Goal: Task Accomplishment & Management: Manage account settings

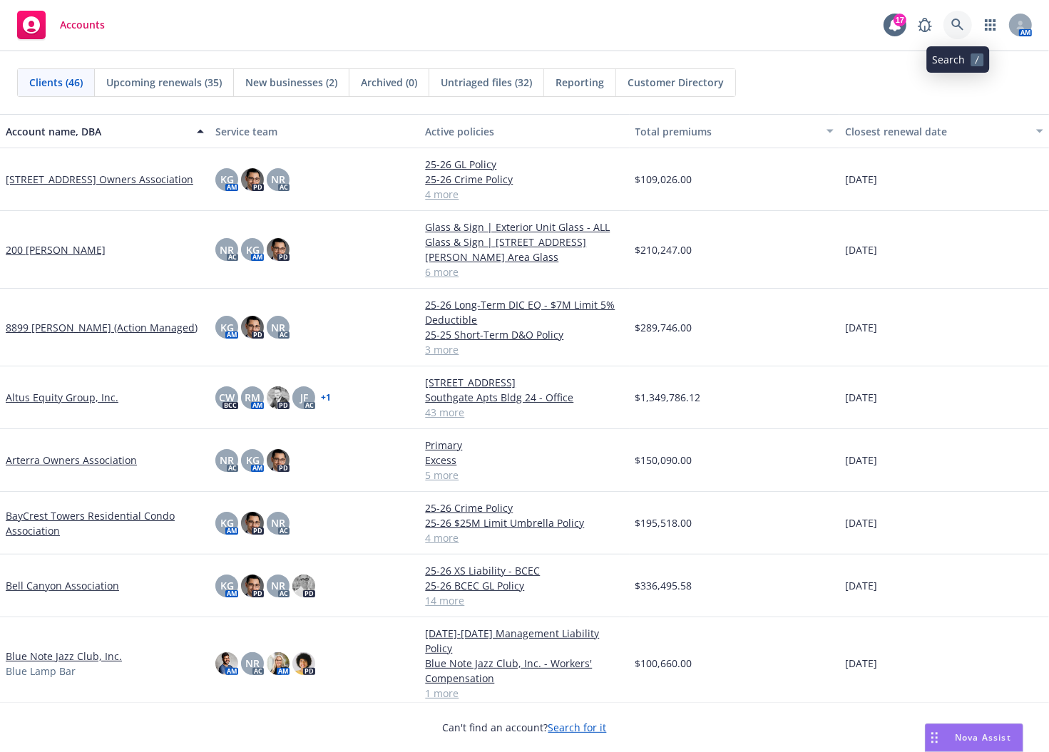
click at [957, 26] on icon at bounding box center [957, 25] width 12 height 12
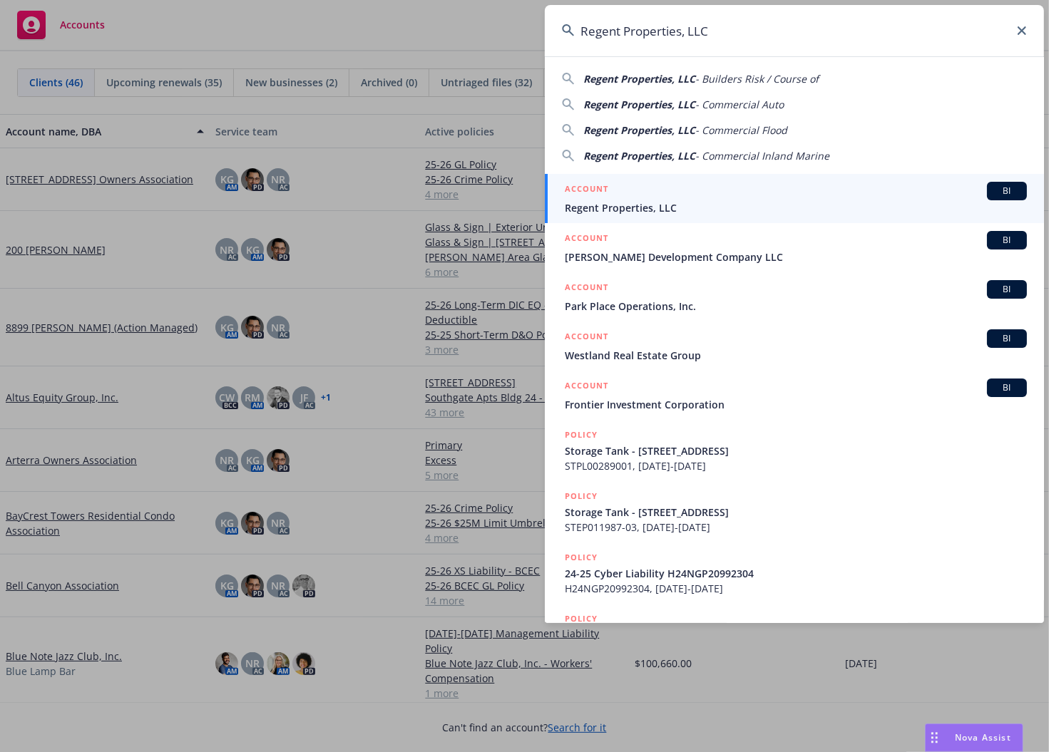
type input "Regent Properties, LLC"
click at [865, 185] on div "ACCOUNT BI" at bounding box center [796, 191] width 462 height 19
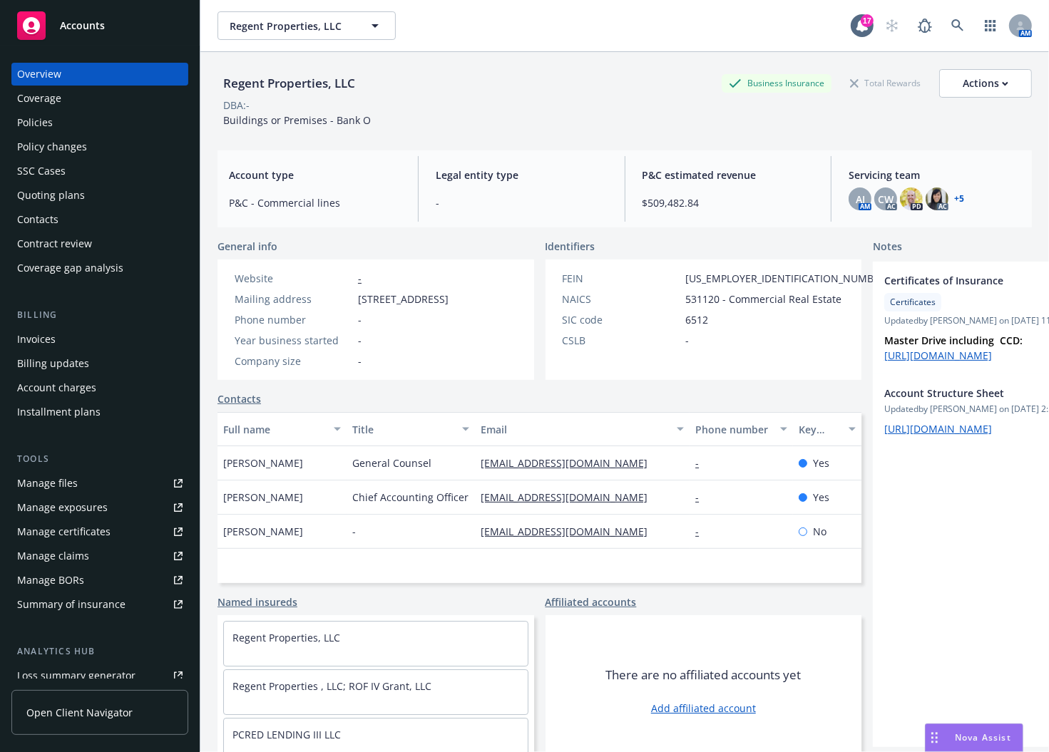
click at [606, 33] on div "Regent Properties, LLC Regent Properties, LLC" at bounding box center [533, 25] width 633 height 29
click at [23, 116] on div "Policies" at bounding box center [35, 122] width 36 height 23
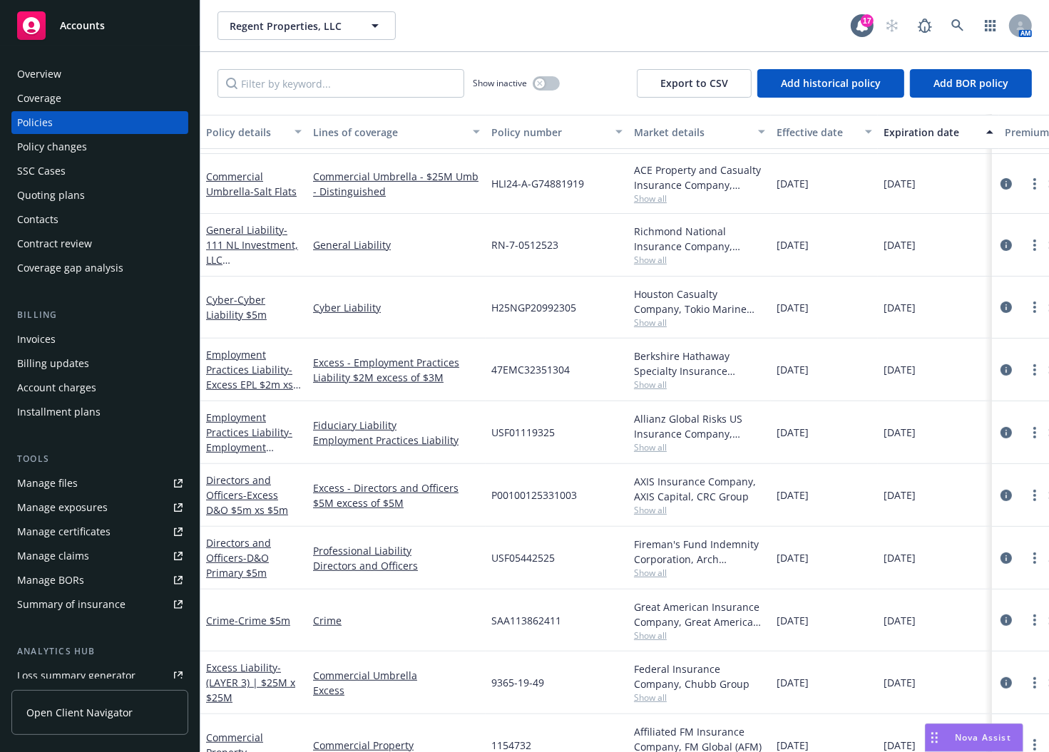
scroll to position [446, 0]
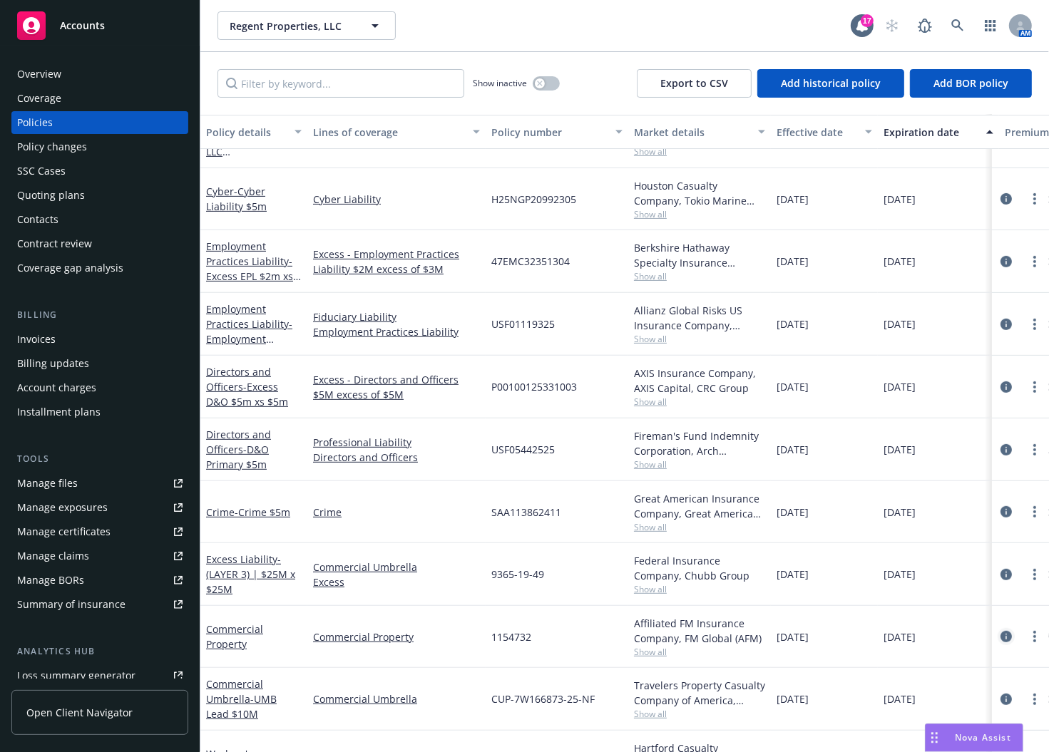
click at [1000, 638] on icon "circleInformation" at bounding box center [1005, 636] width 11 height 11
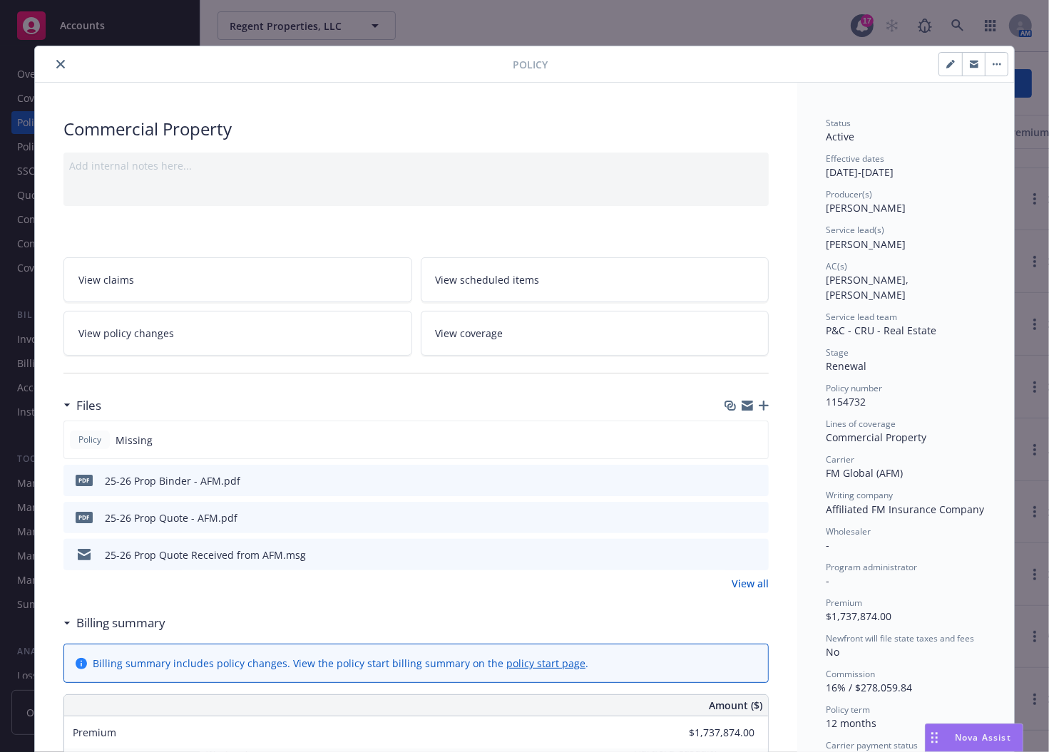
click at [761, 406] on icon "button" at bounding box center [764, 406] width 10 height 10
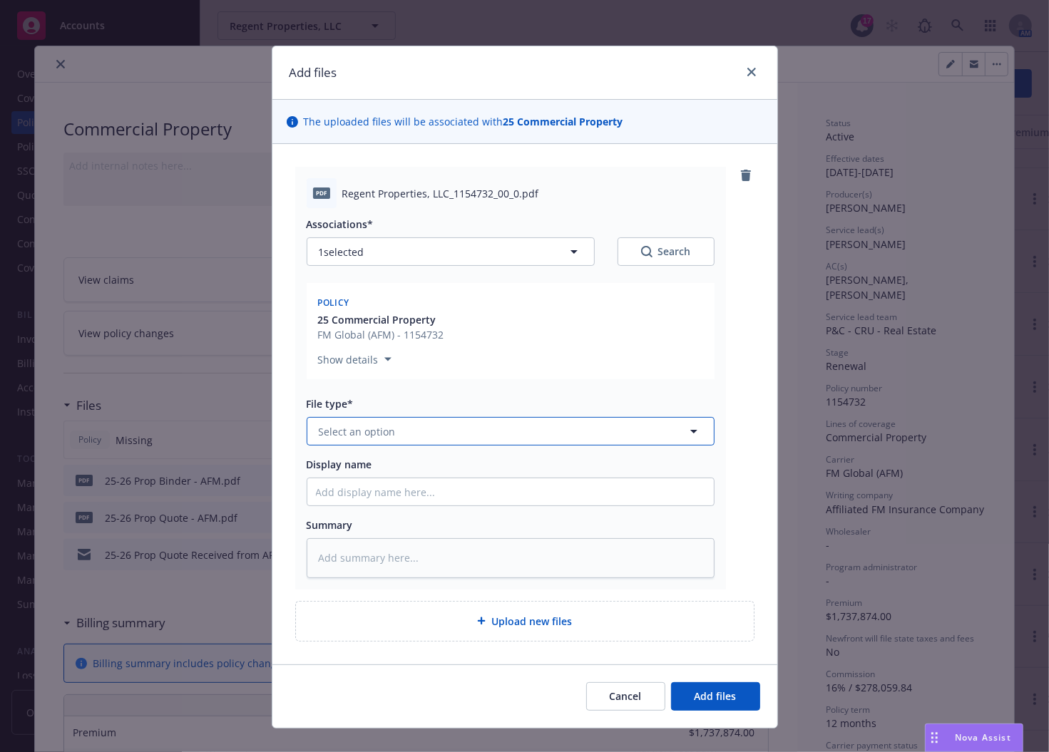
click at [656, 433] on button "Select an option" at bounding box center [511, 431] width 408 height 29
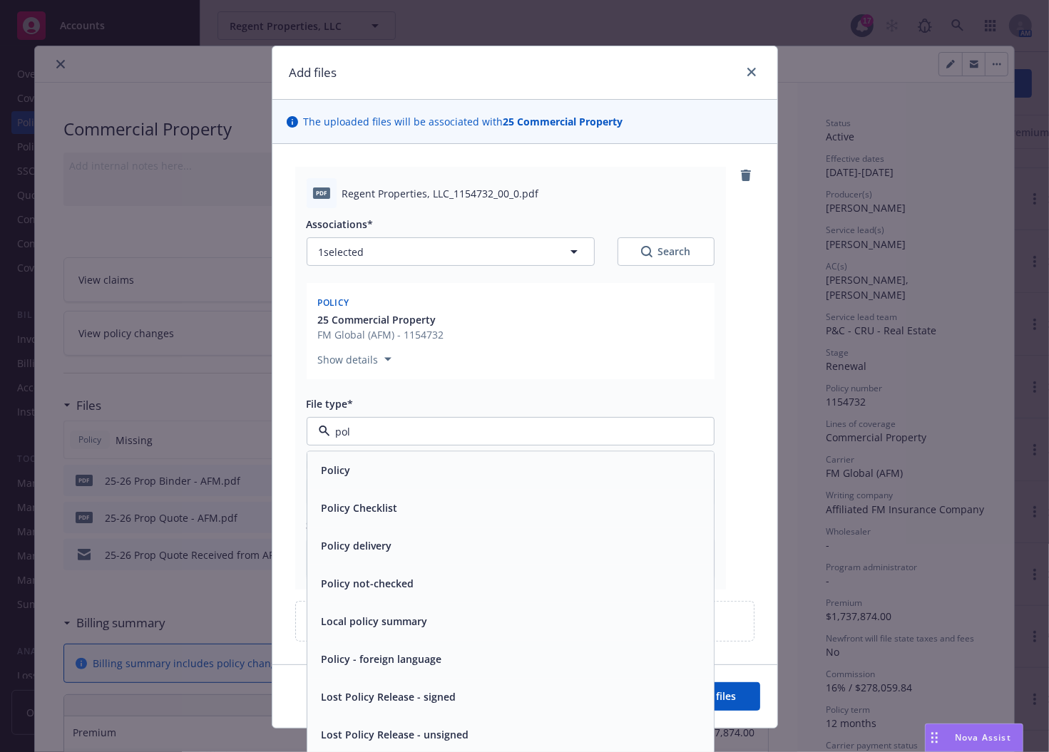
type input "poli"
click at [563, 471] on div "Policy" at bounding box center [510, 471] width 389 height 21
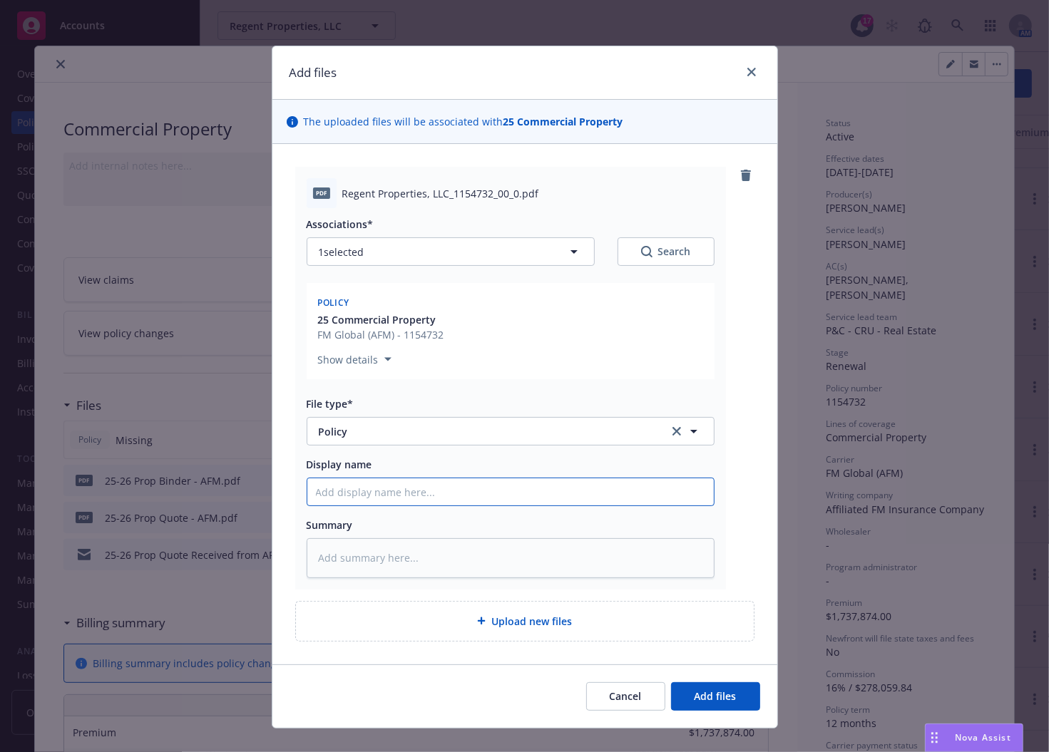
click at [553, 496] on input "Display name" at bounding box center [510, 491] width 406 height 27
click at [382, 493] on input "Display name" at bounding box center [510, 491] width 406 height 27
paste input "25-26 Property Policy – AFM"
type textarea "x"
type input "25-26 Property Policy – AFM"
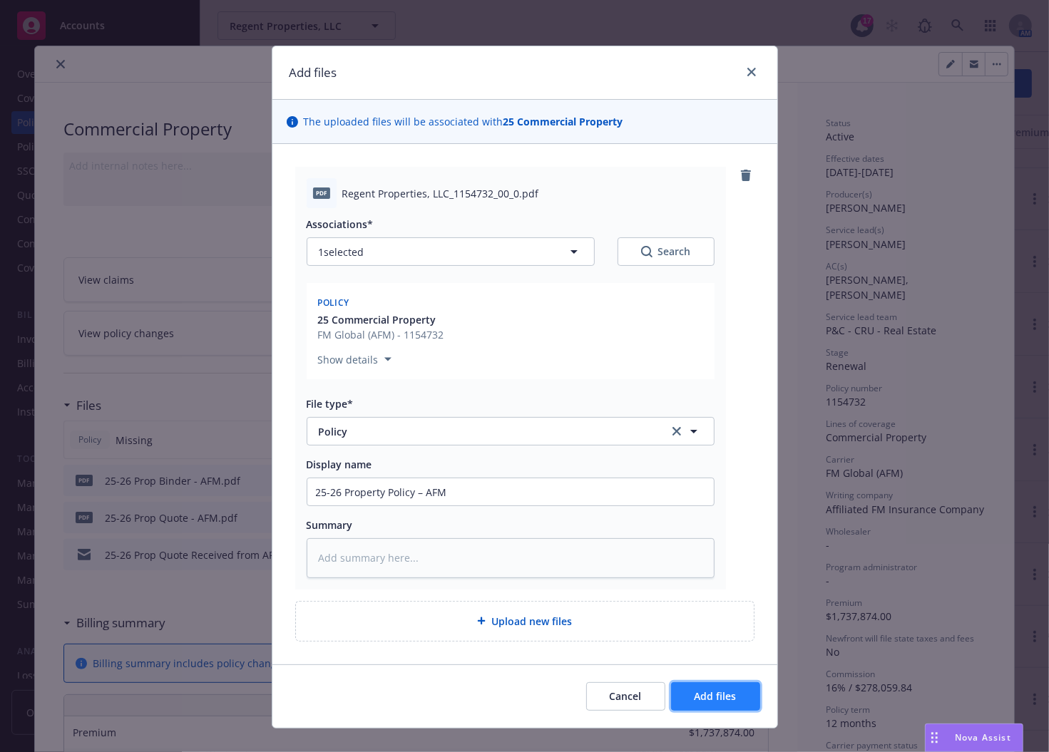
click at [714, 688] on button "Add files" at bounding box center [715, 696] width 89 height 29
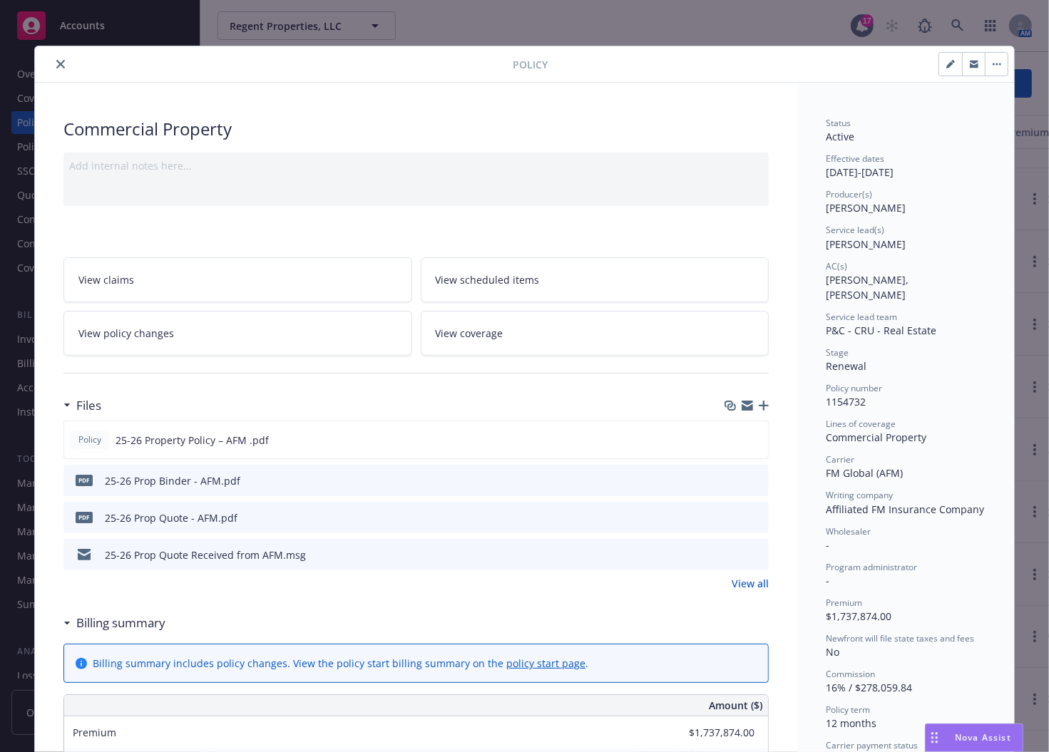
click at [759, 404] on icon "button" at bounding box center [764, 406] width 10 height 10
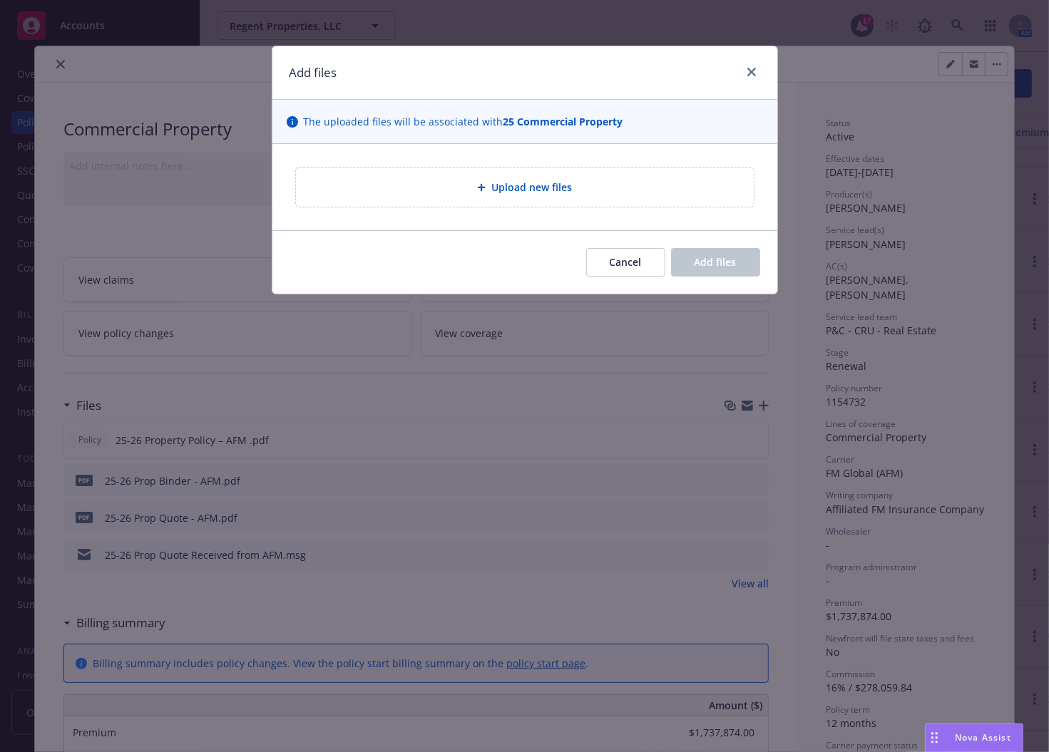
type textarea "x"
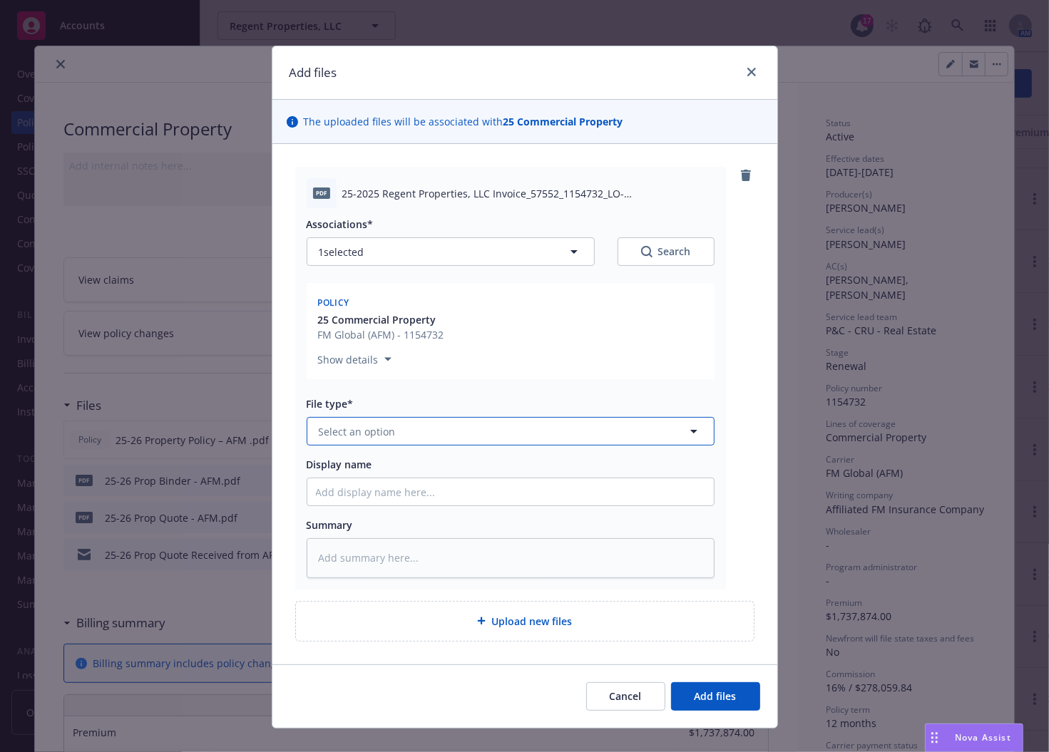
click at [585, 439] on button "Select an option" at bounding box center [511, 431] width 408 height 29
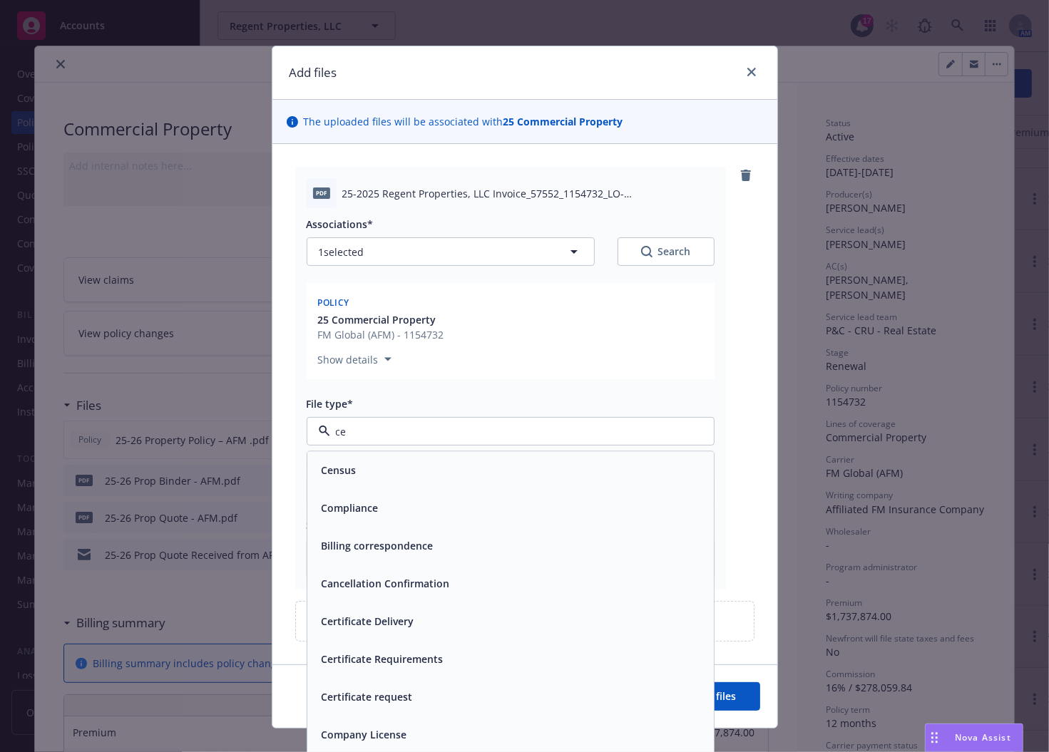
type input "c"
type input "inv"
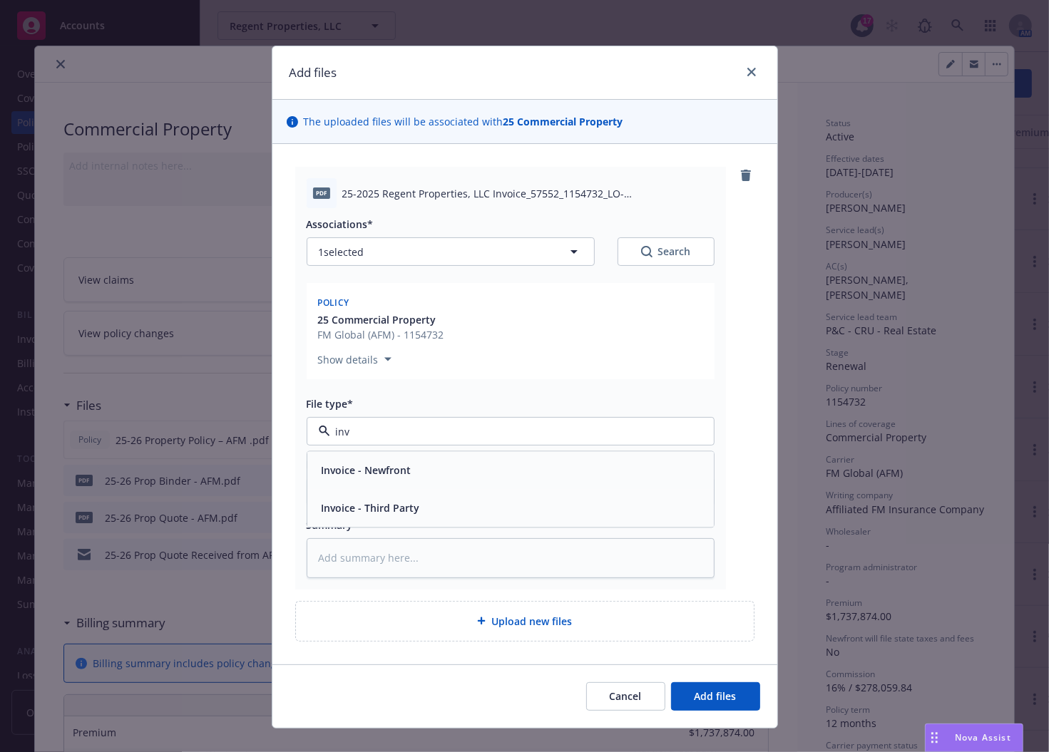
click at [543, 499] on div "Invoice - Third Party" at bounding box center [510, 508] width 389 height 21
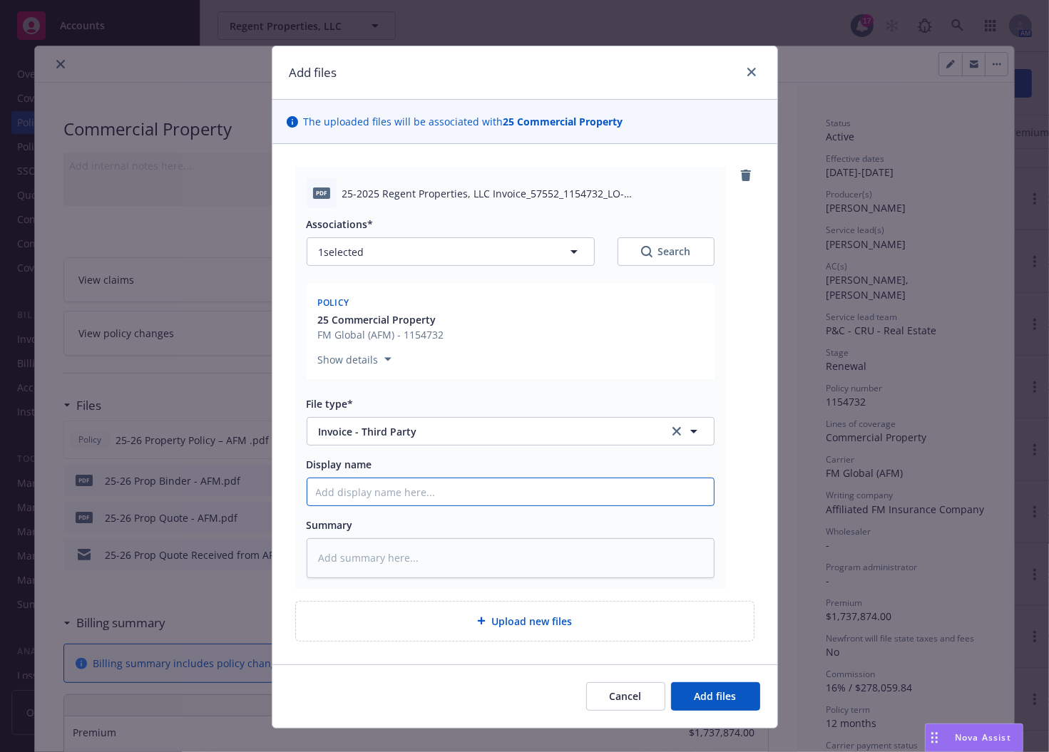
click at [496, 496] on input "Display name" at bounding box center [510, 491] width 406 height 27
paste input "25-26 Property Invoice – AFM"
type textarea "x"
type input "25-26 Property Invoice – AFM"
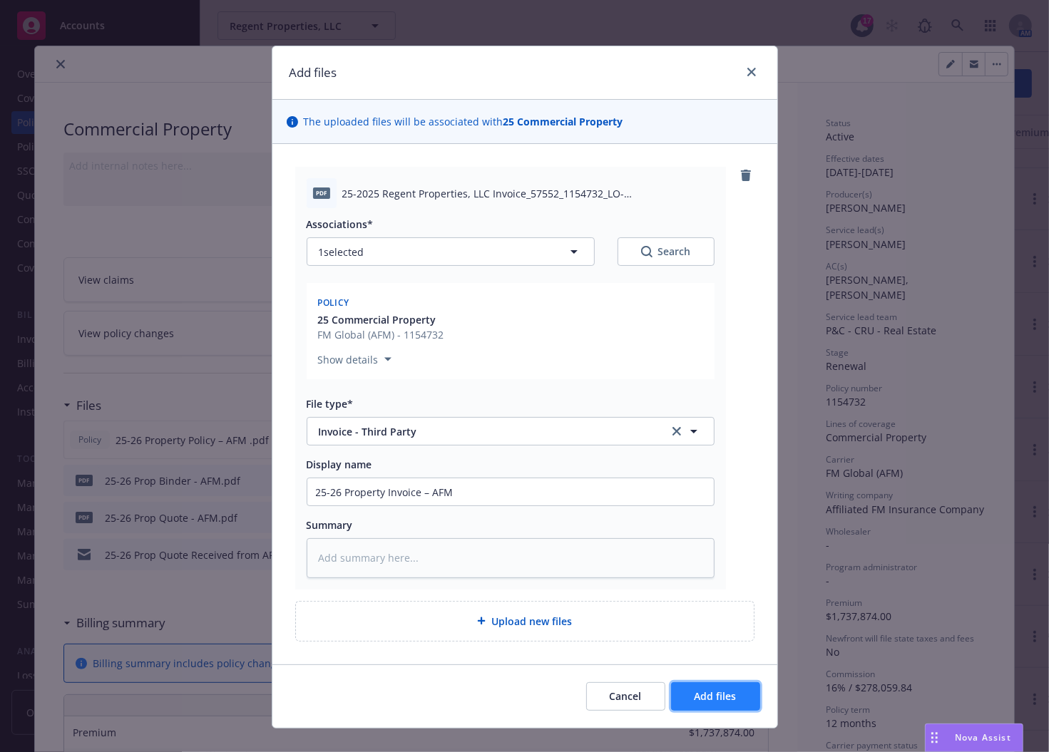
click at [729, 692] on span "Add files" at bounding box center [716, 697] width 42 height 14
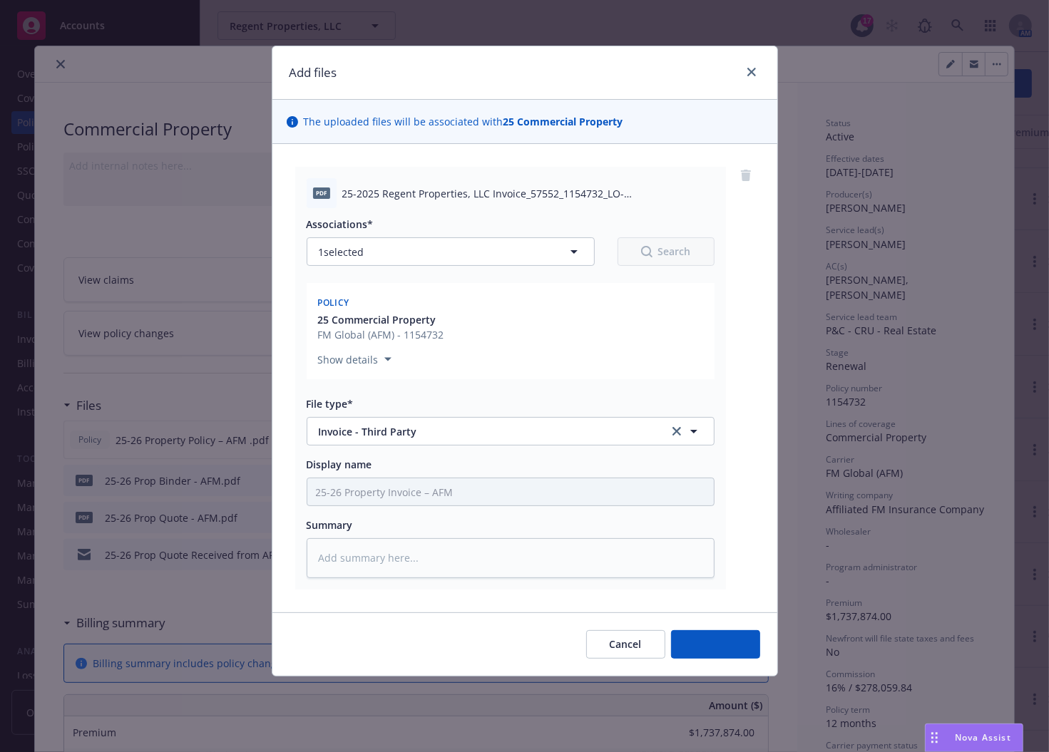
type textarea "x"
